Goal: Task Accomplishment & Management: Use online tool/utility

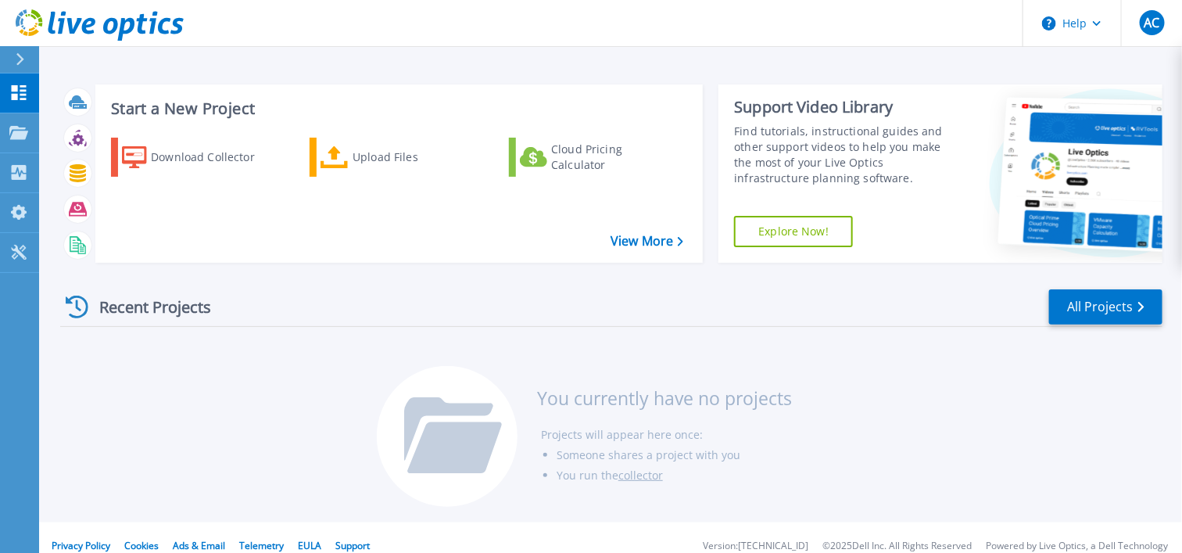
click at [402, 166] on div "Upload Files" at bounding box center [414, 156] width 125 height 31
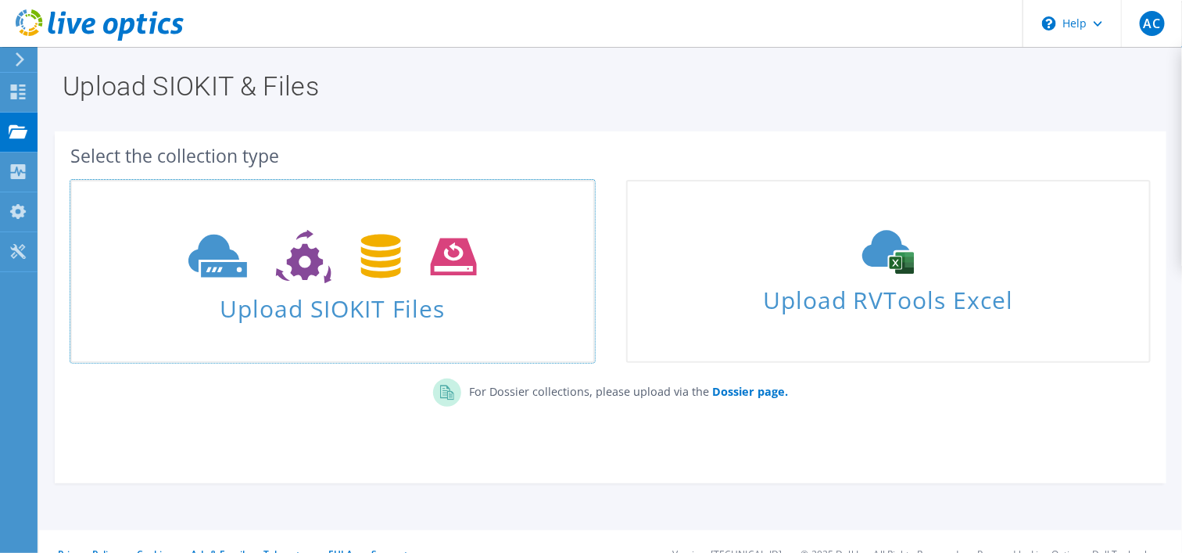
click at [374, 304] on span "Upload SIOKIT Files" at bounding box center [332, 304] width 521 height 34
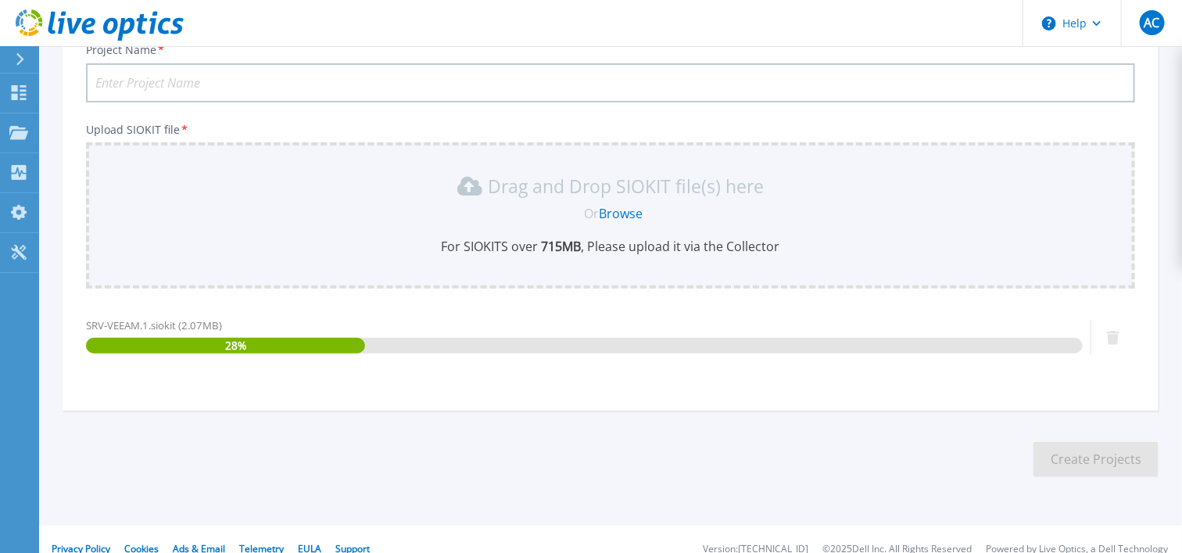
scroll to position [143, 0]
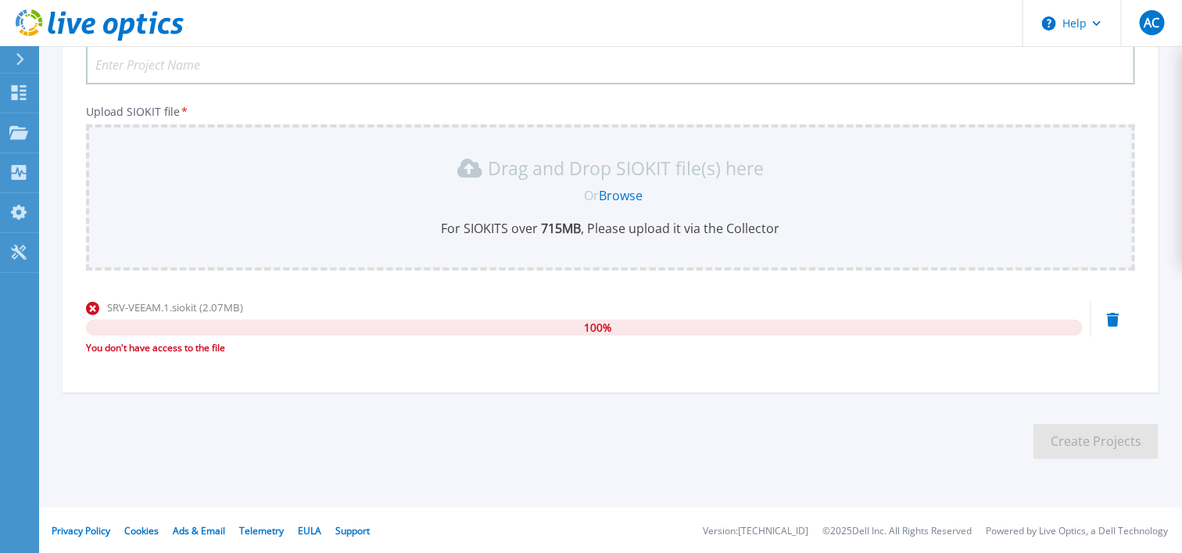
click at [547, 302] on div "SRV-VEEAM.1.siokit (2.07MB)" at bounding box center [584, 307] width 997 height 16
click at [539, 300] on div "SRV-VEEAM.1.siokit (2.07MB)" at bounding box center [584, 307] width 997 height 16
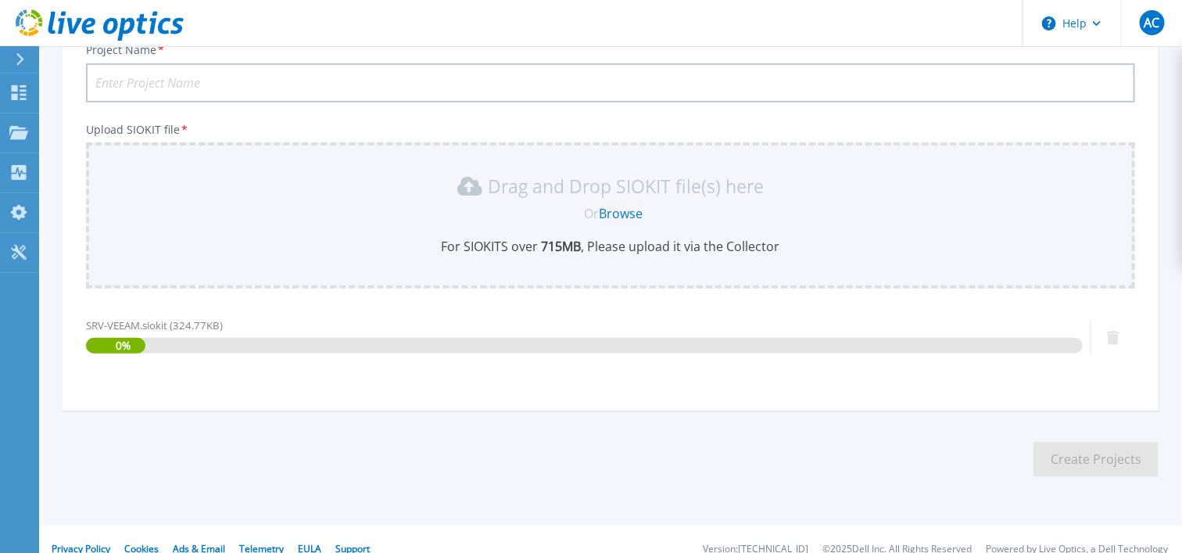
scroll to position [143, 0]
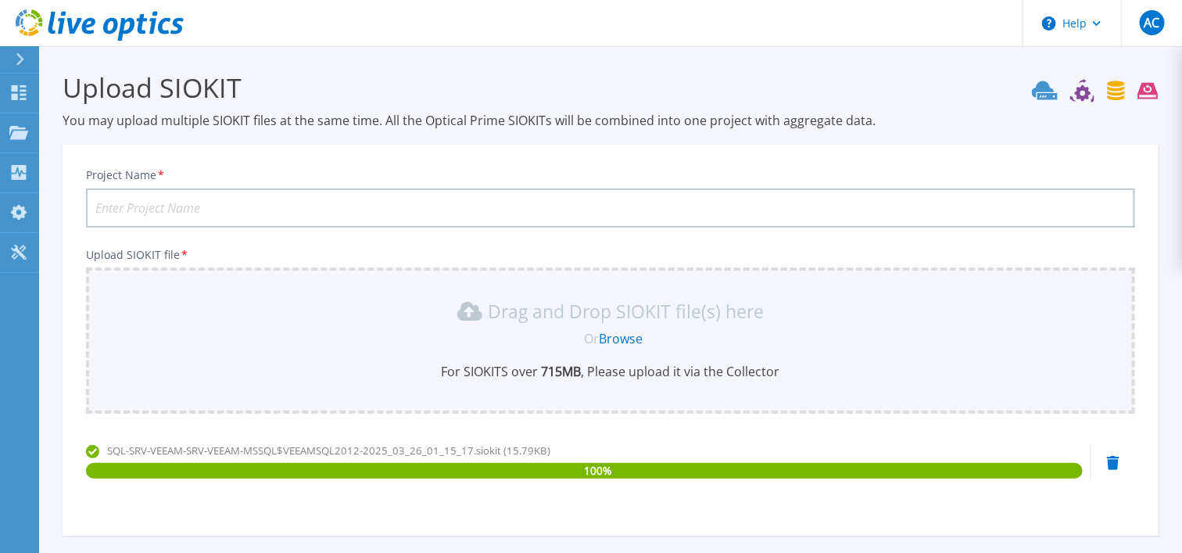
click at [205, 207] on input "Project Name *" at bounding box center [610, 207] width 1049 height 39
paste input "Leduc - Lubot - infra V1"
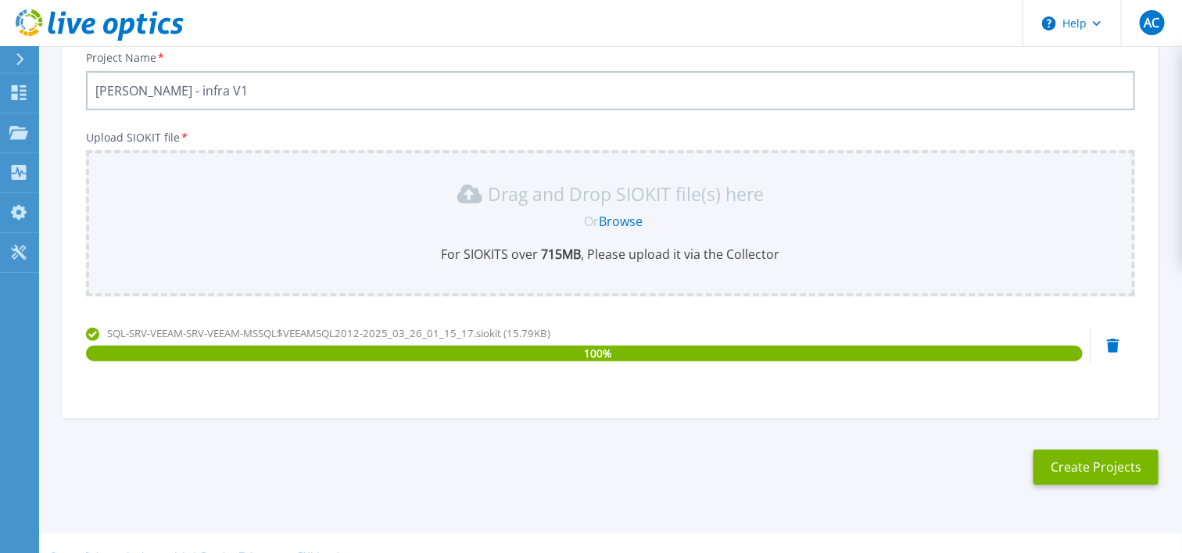
scroll to position [143, 0]
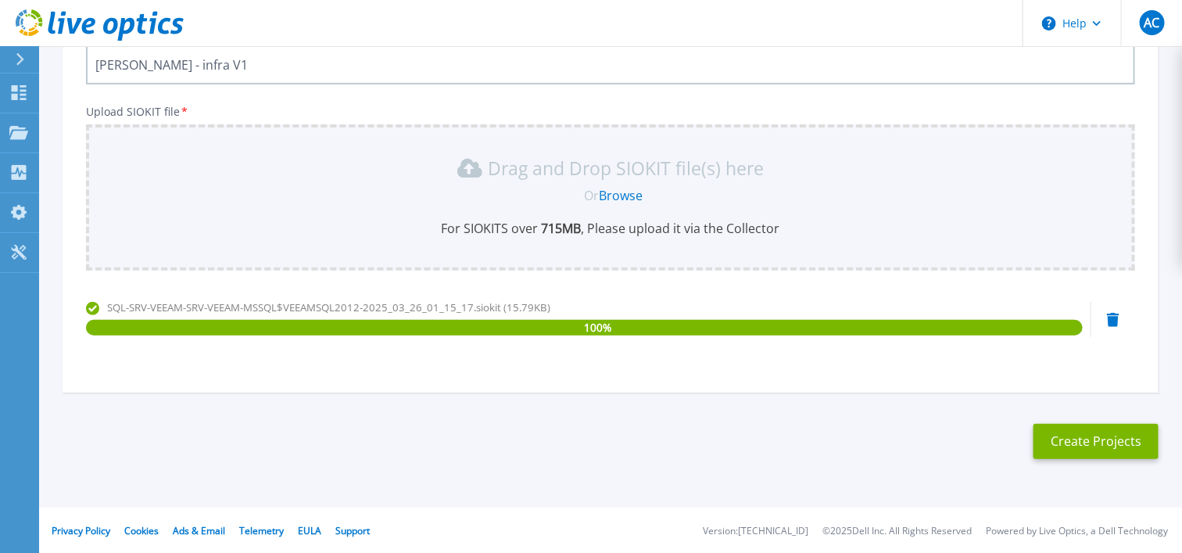
type input "[PERSON_NAME] - infra V1"
click at [1100, 438] on button "Create Projects" at bounding box center [1095, 441] width 125 height 35
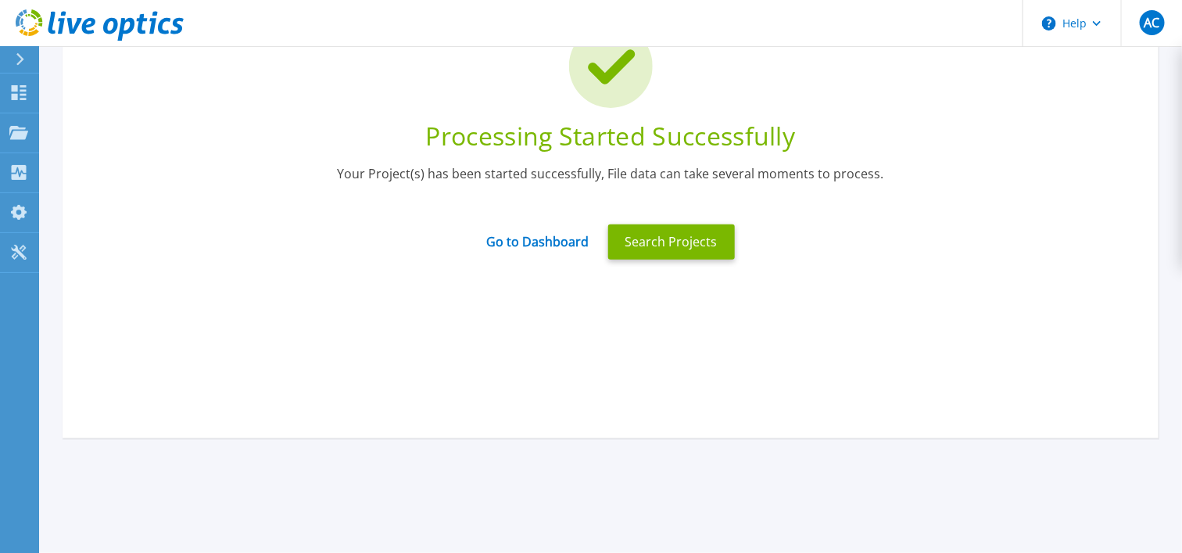
click at [549, 241] on link "Go to Dashboard" at bounding box center [538, 235] width 102 height 29
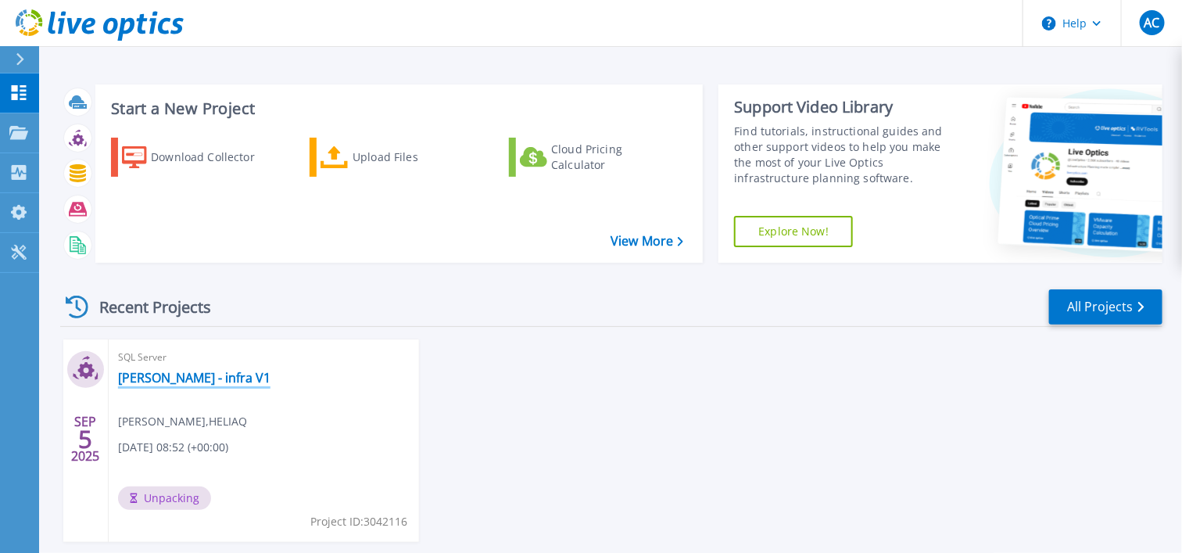
click at [222, 375] on link "[PERSON_NAME] - infra V1" at bounding box center [194, 378] width 152 height 16
click at [226, 370] on link "[PERSON_NAME] - infra V1" at bounding box center [194, 378] width 152 height 16
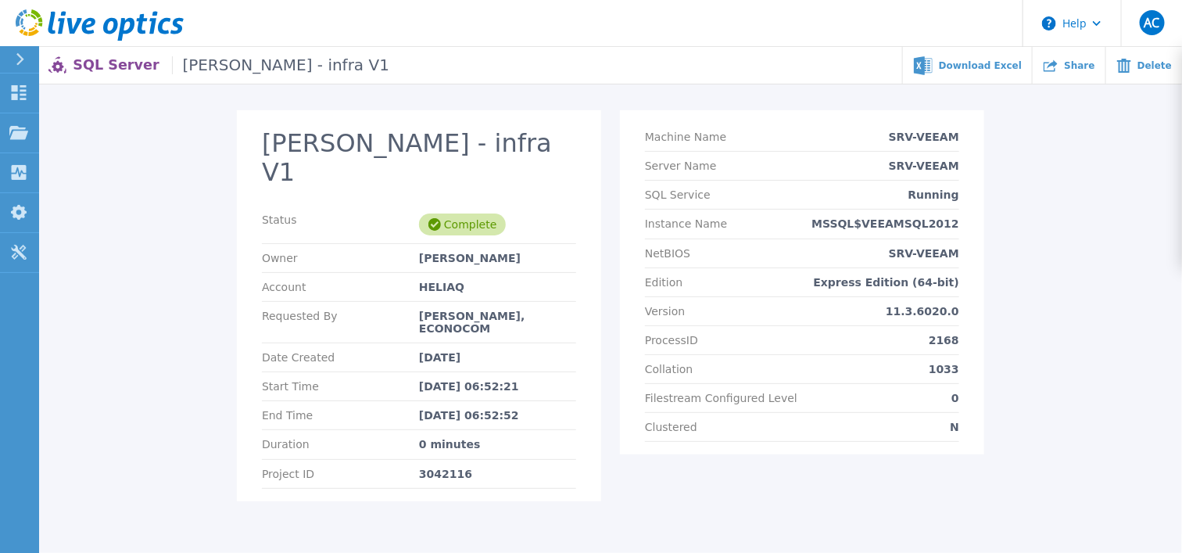
scroll to position [48, 0]
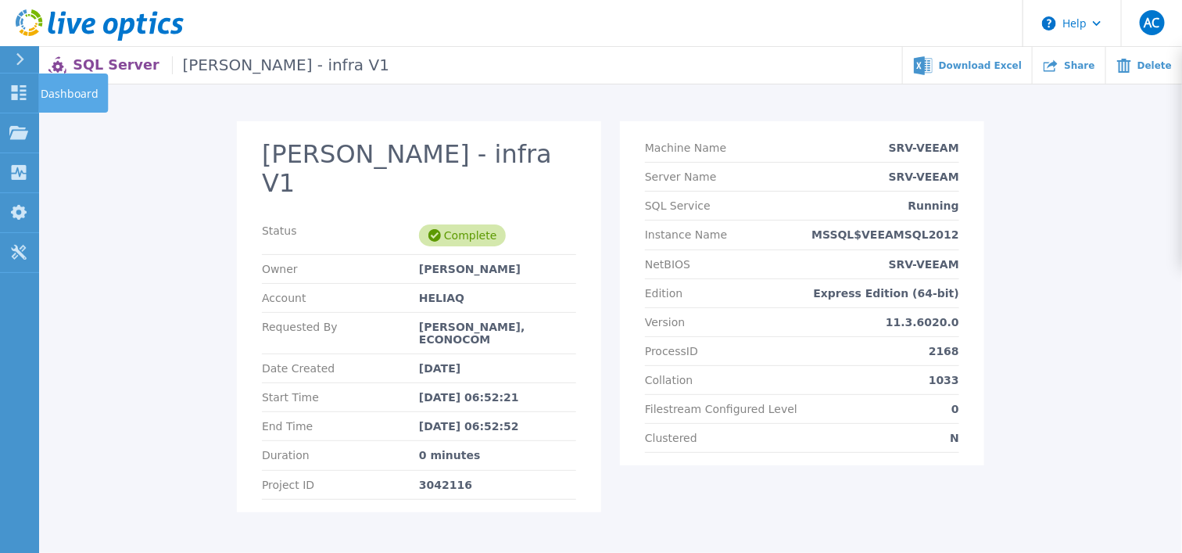
click at [33, 91] on link "Dashboard Dashboard" at bounding box center [19, 93] width 39 height 40
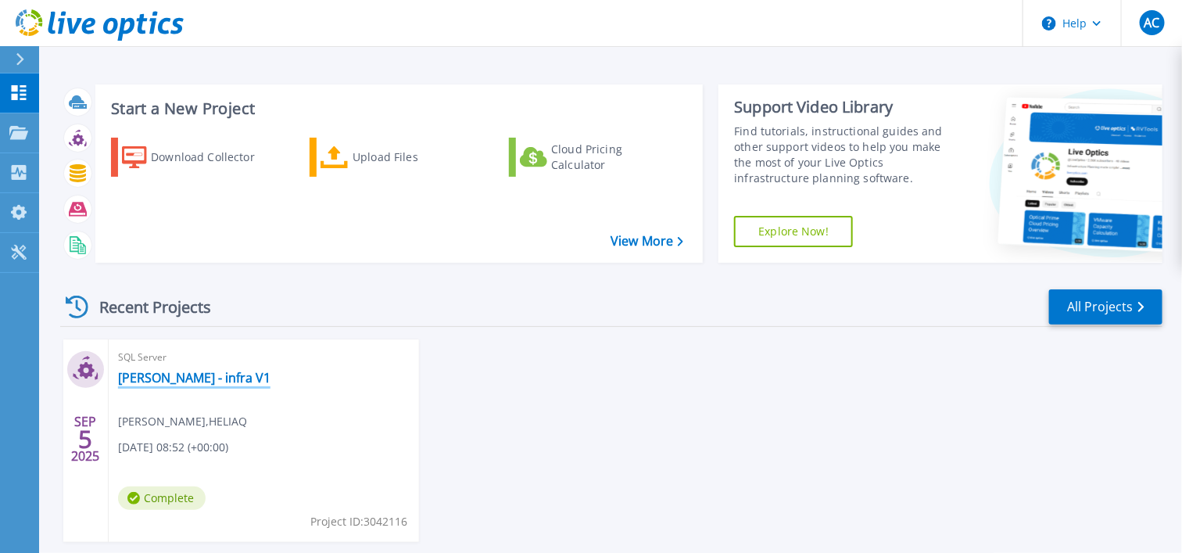
click at [196, 382] on link "[PERSON_NAME] - infra V1" at bounding box center [194, 378] width 152 height 16
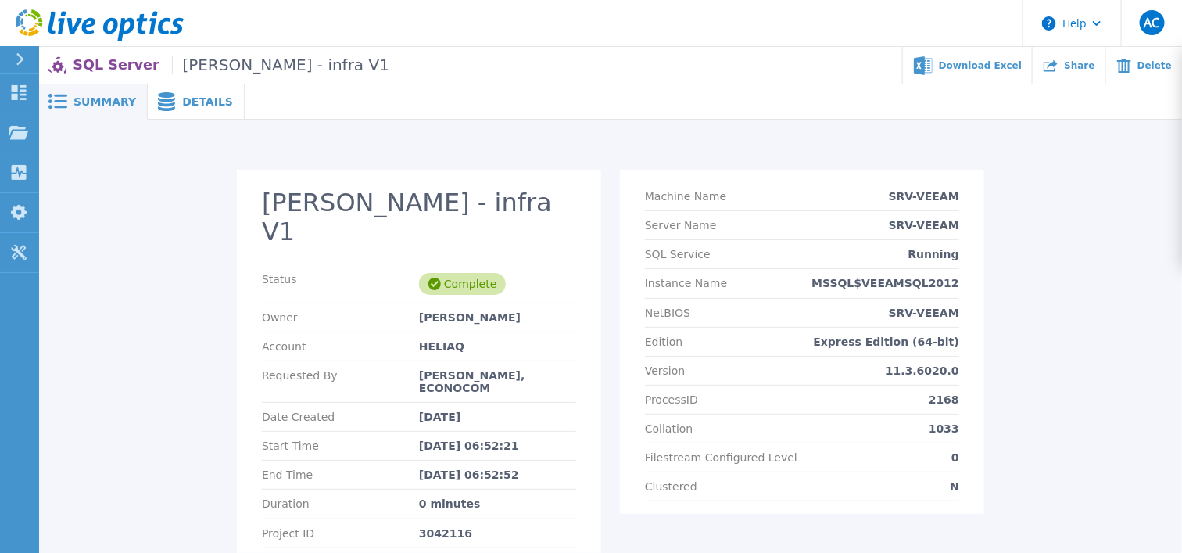
click at [209, 111] on div "Details" at bounding box center [196, 101] width 97 height 35
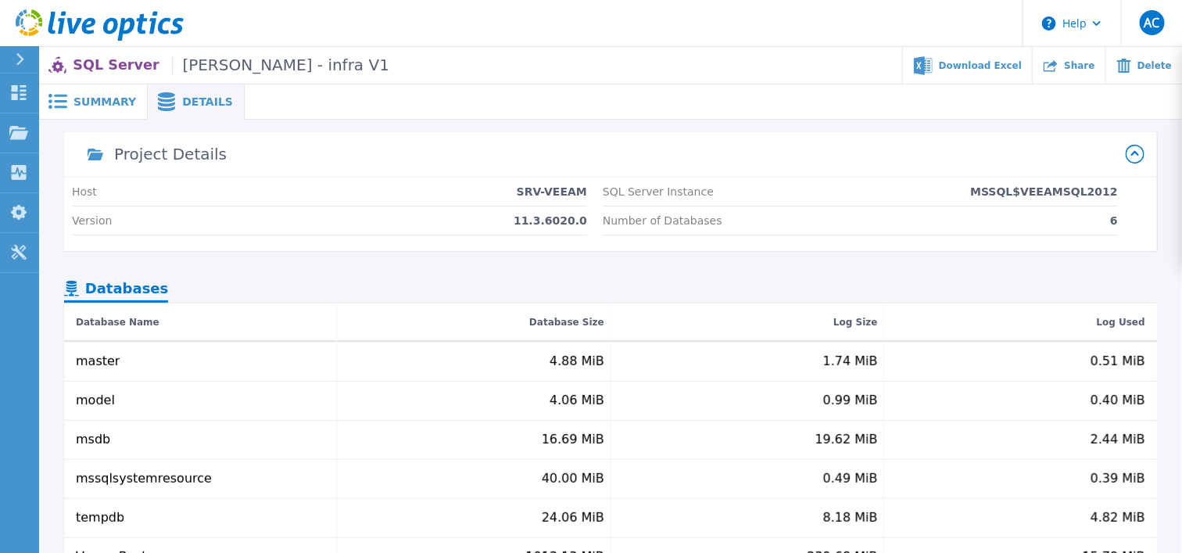
click at [88, 99] on span "Summary" at bounding box center [104, 101] width 63 height 11
